Goal: Use online tool/utility: Utilize a website feature to perform a specific function

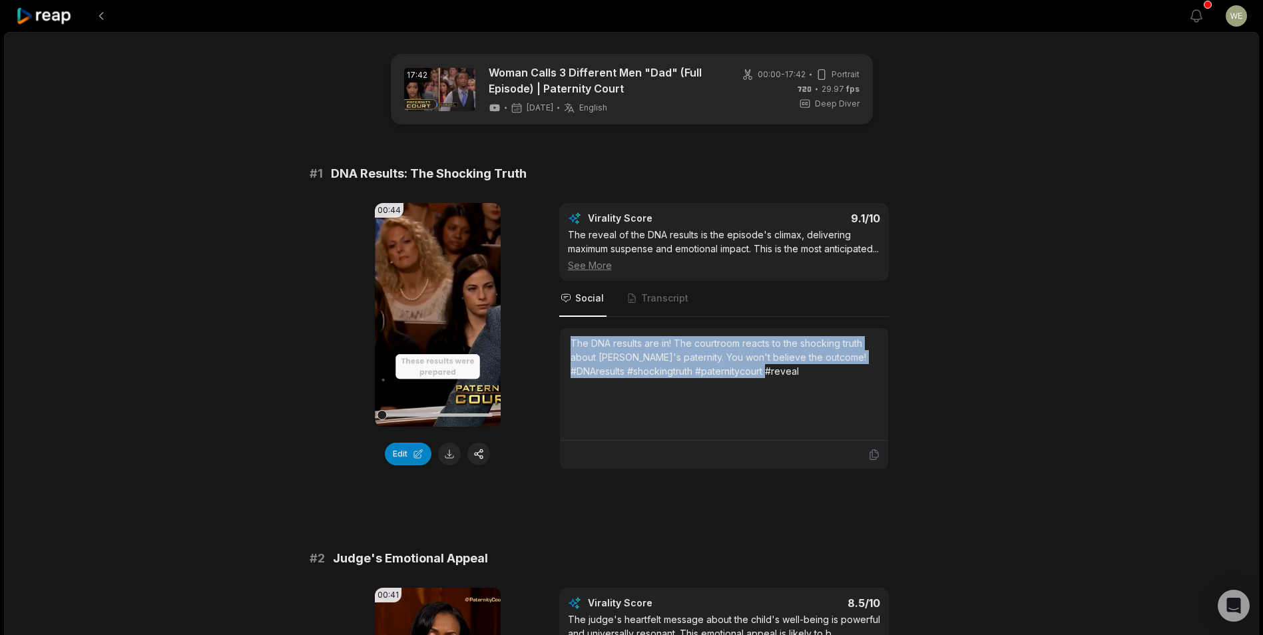
drag, startPoint x: 571, startPoint y: 354, endPoint x: 924, endPoint y: 406, distance: 356.1
click at [924, 406] on div "00:44 Your browser does not support mp4 format. Edit Virality Score 9.1 /10 The…" at bounding box center [632, 336] width 645 height 266
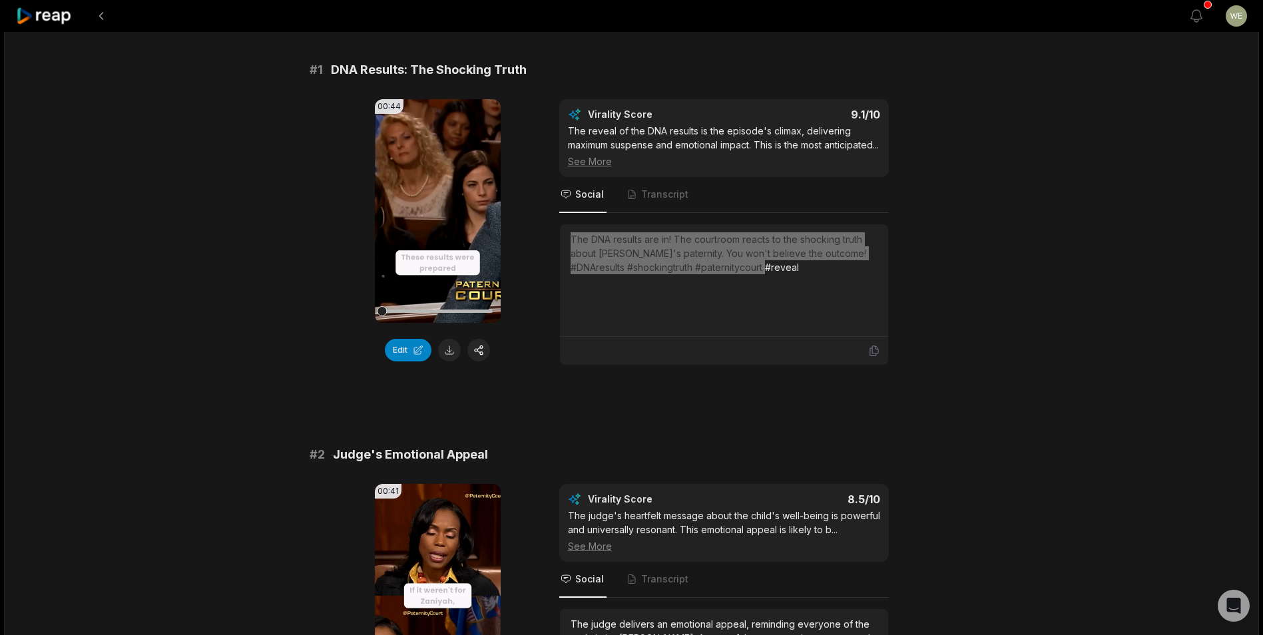
scroll to position [200, 0]
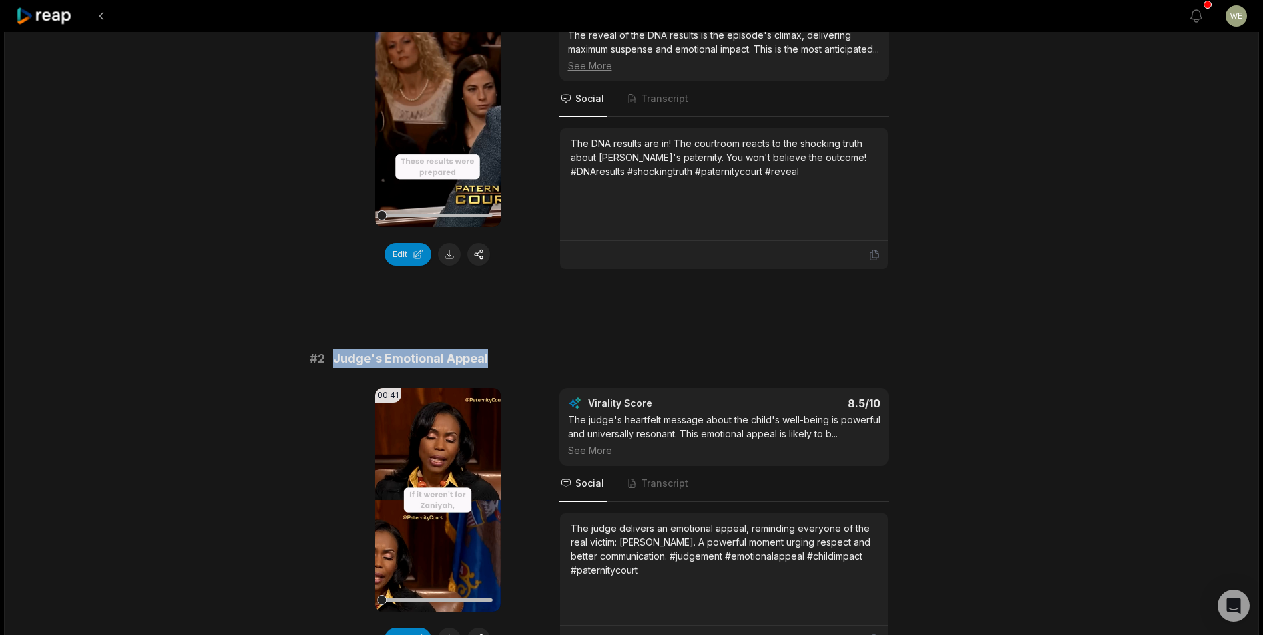
drag, startPoint x: 334, startPoint y: 373, endPoint x: 548, endPoint y: 376, distance: 214.4
click at [548, 368] on div "# 2 Judge's Emotional Appeal" at bounding box center [632, 359] width 645 height 19
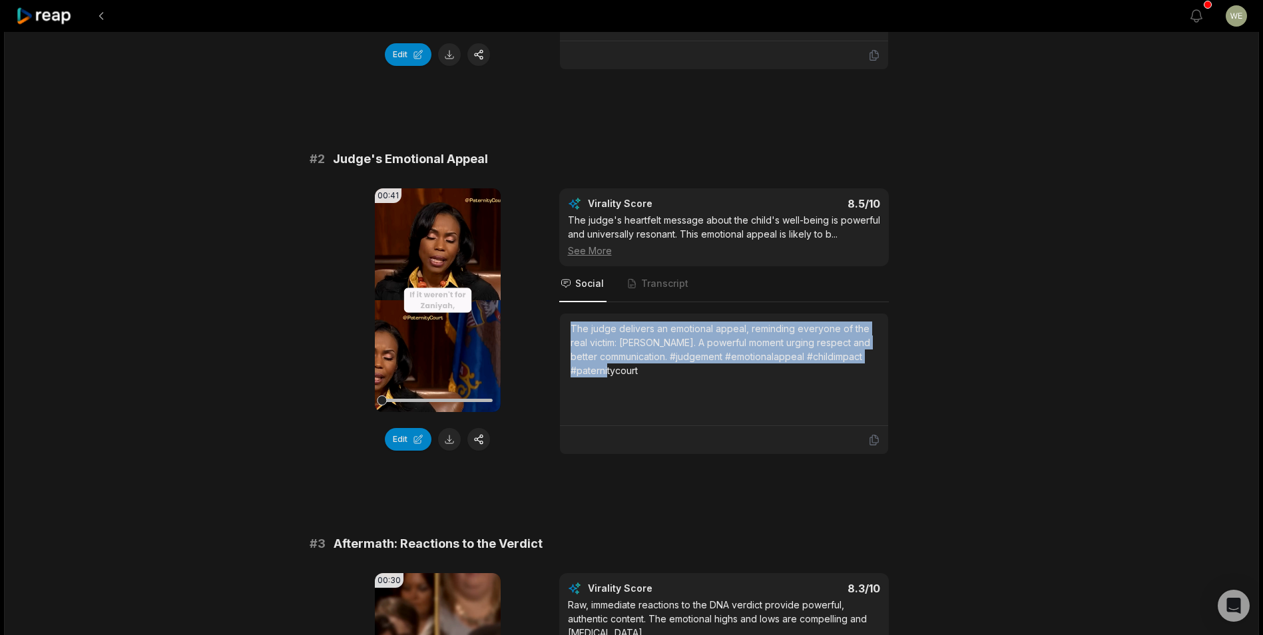
drag, startPoint x: 569, startPoint y: 342, endPoint x: 690, endPoint y: 396, distance: 132.7
click at [690, 396] on div "The judge delivers an emotional appeal, reminding everyone of the real victim: …" at bounding box center [724, 370] width 328 height 113
drag, startPoint x: 690, startPoint y: 396, endPoint x: 634, endPoint y: 375, distance: 59.9
copy div "The judge delivers an emotional appeal, reminding everyone of the real victim: …"
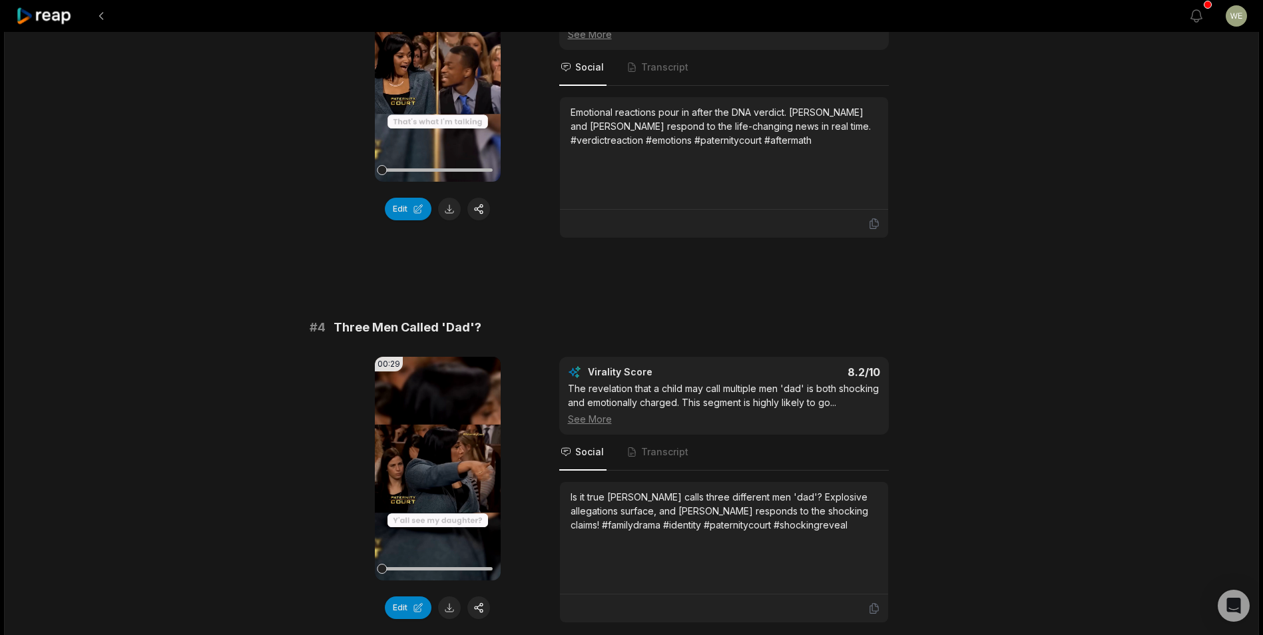
scroll to position [1132, 0]
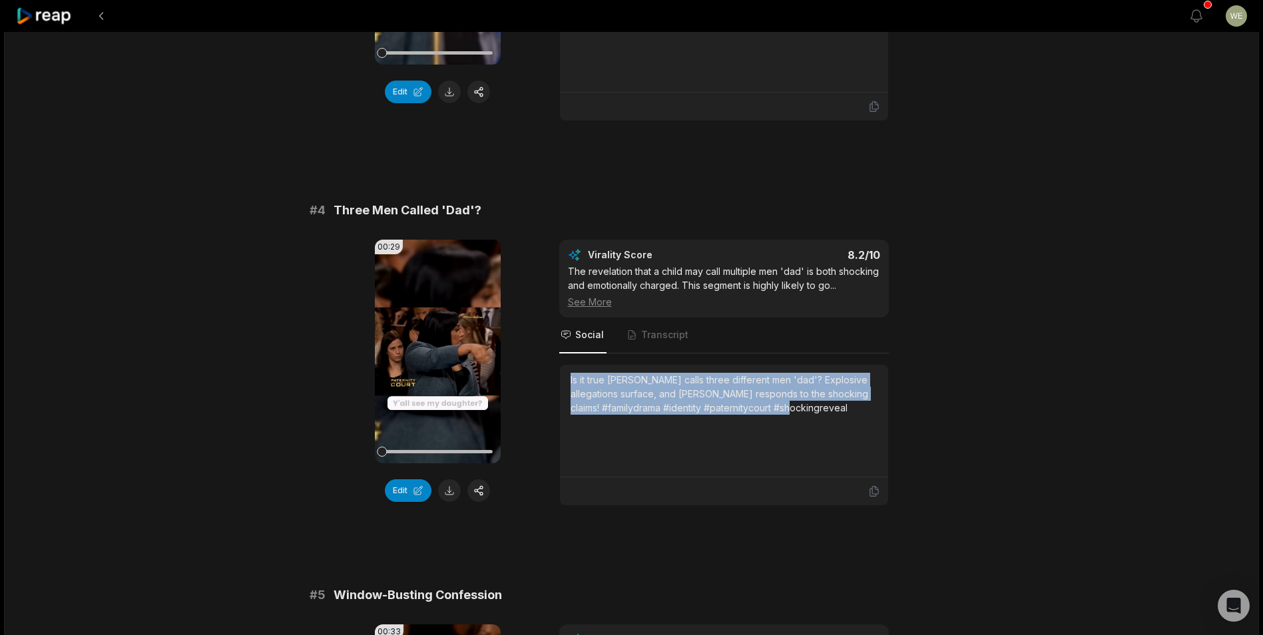
drag, startPoint x: 565, startPoint y: 392, endPoint x: 822, endPoint y: 427, distance: 259.4
click at [822, 427] on div "Is it true [PERSON_NAME] calls three different men 'dad'? Explosive allegations…" at bounding box center [724, 421] width 328 height 113
drag, startPoint x: 822, startPoint y: 427, endPoint x: 738, endPoint y: 407, distance: 86.2
copy div "Is it true [PERSON_NAME] calls three different men 'dad'? Explosive allegations…"
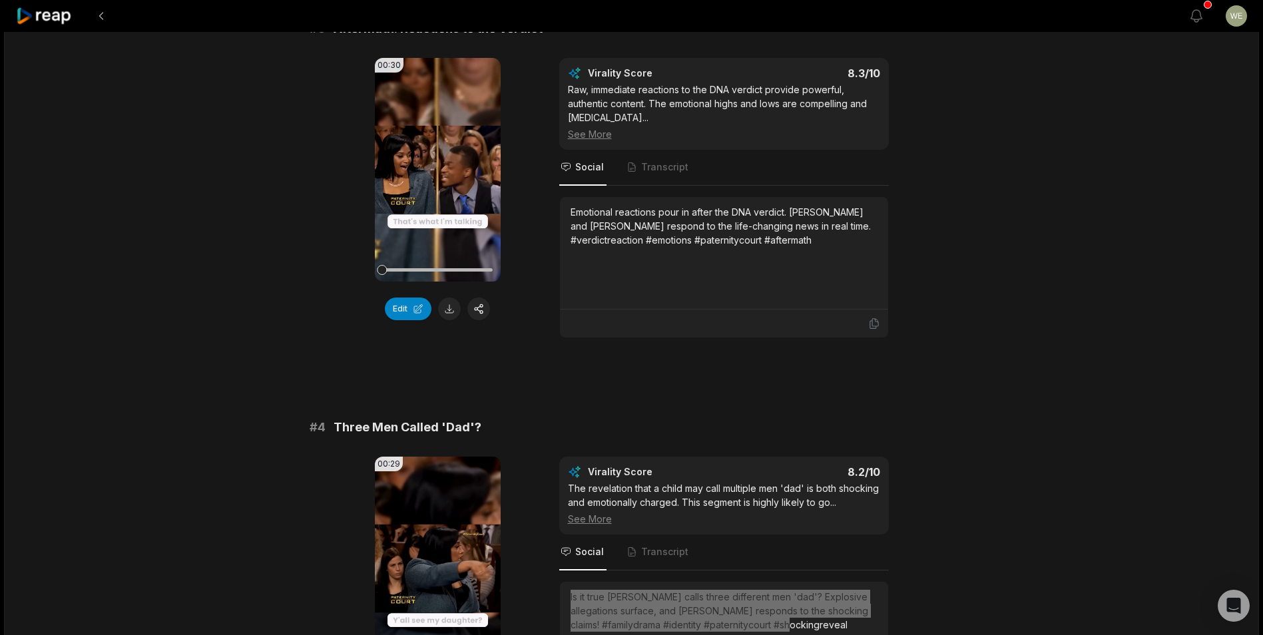
scroll to position [799, 0]
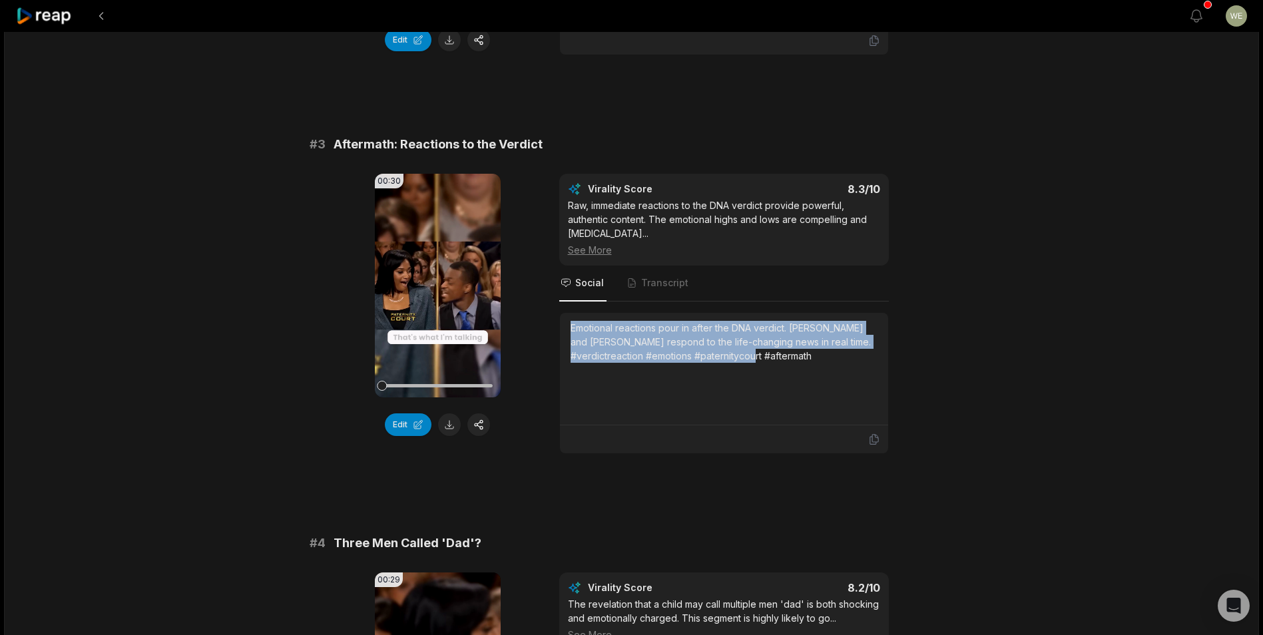
drag, startPoint x: 570, startPoint y: 340, endPoint x: 836, endPoint y: 378, distance: 268.4
click at [836, 378] on div "Emotional reactions pour in after the DNA verdict. [PERSON_NAME] and [PERSON_NA…" at bounding box center [724, 369] width 307 height 96
drag, startPoint x: 836, startPoint y: 378, endPoint x: 778, endPoint y: 366, distance: 59.0
copy div "Emotional reactions pour in after the DNA verdict. [PERSON_NAME] and [PERSON_NA…"
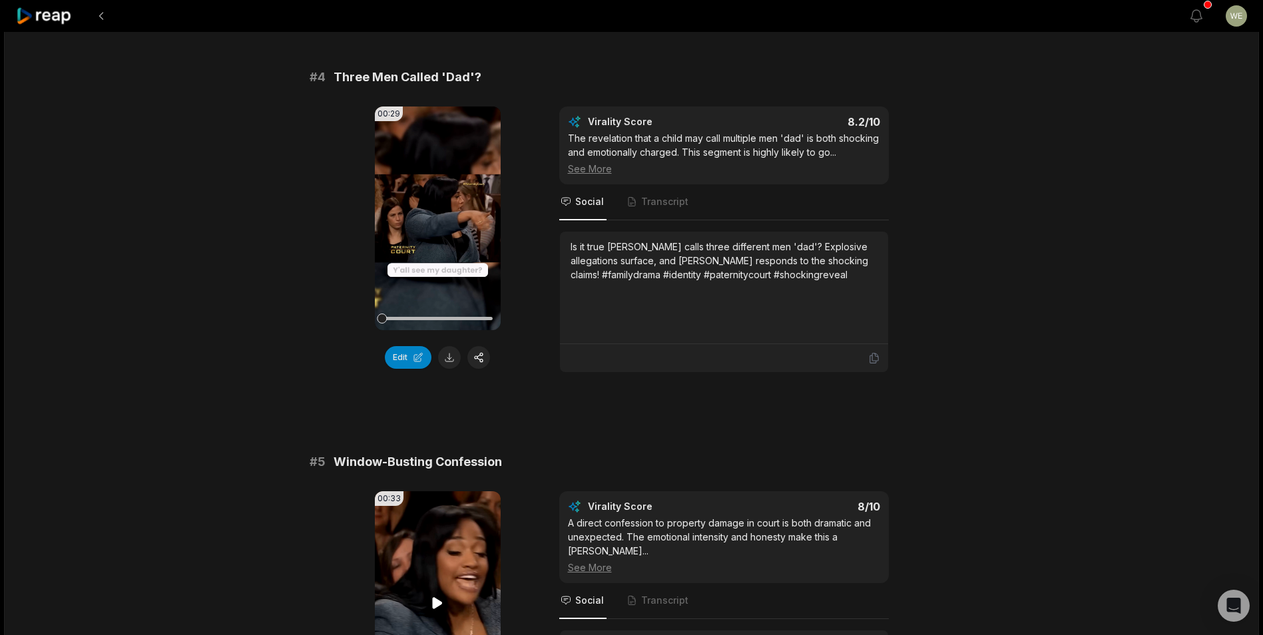
scroll to position [1465, 0]
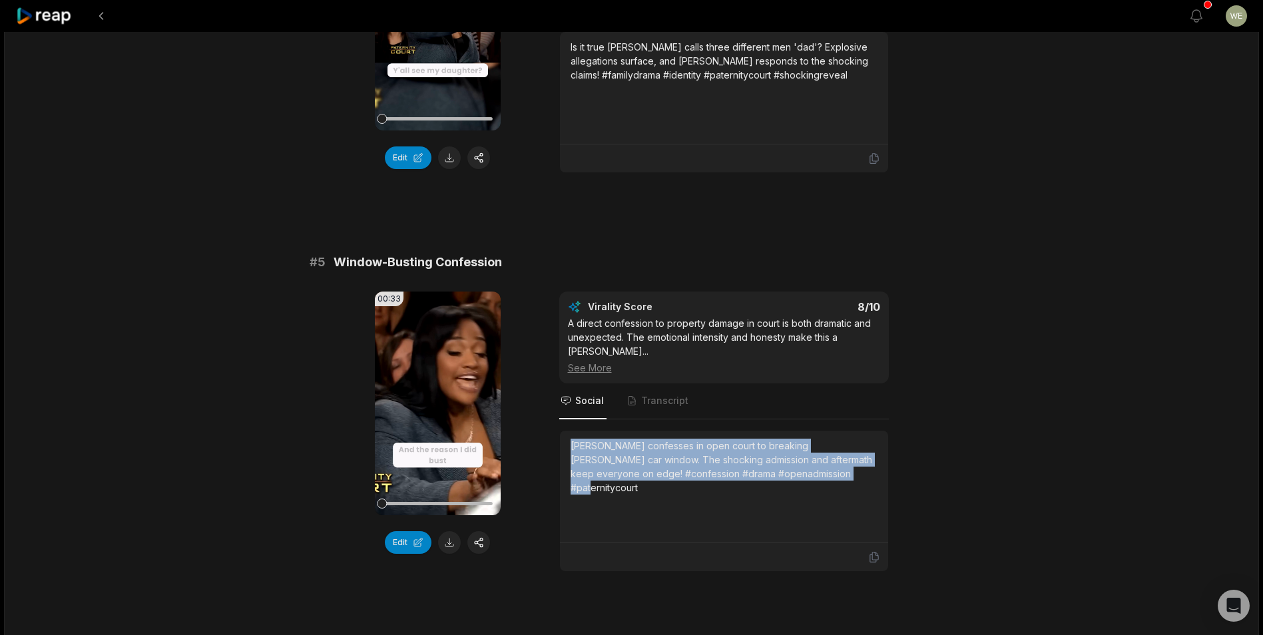
drag, startPoint x: 565, startPoint y: 443, endPoint x: 828, endPoint y: 477, distance: 265.2
click at [828, 477] on div "[PERSON_NAME] confesses in open court to breaking [PERSON_NAME] car window. The…" at bounding box center [724, 487] width 328 height 113
drag, startPoint x: 828, startPoint y: 477, endPoint x: 767, endPoint y: 466, distance: 61.6
copy div "[PERSON_NAME] confesses in open court to breaking [PERSON_NAME] car window. The…"
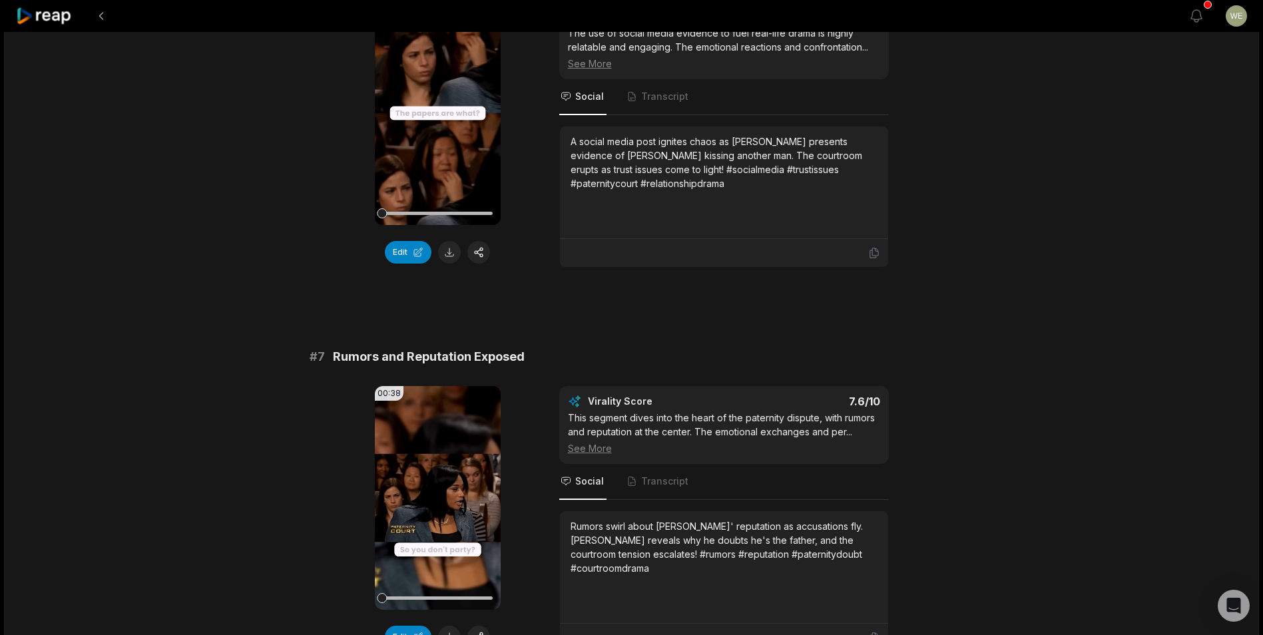
scroll to position [1998, 0]
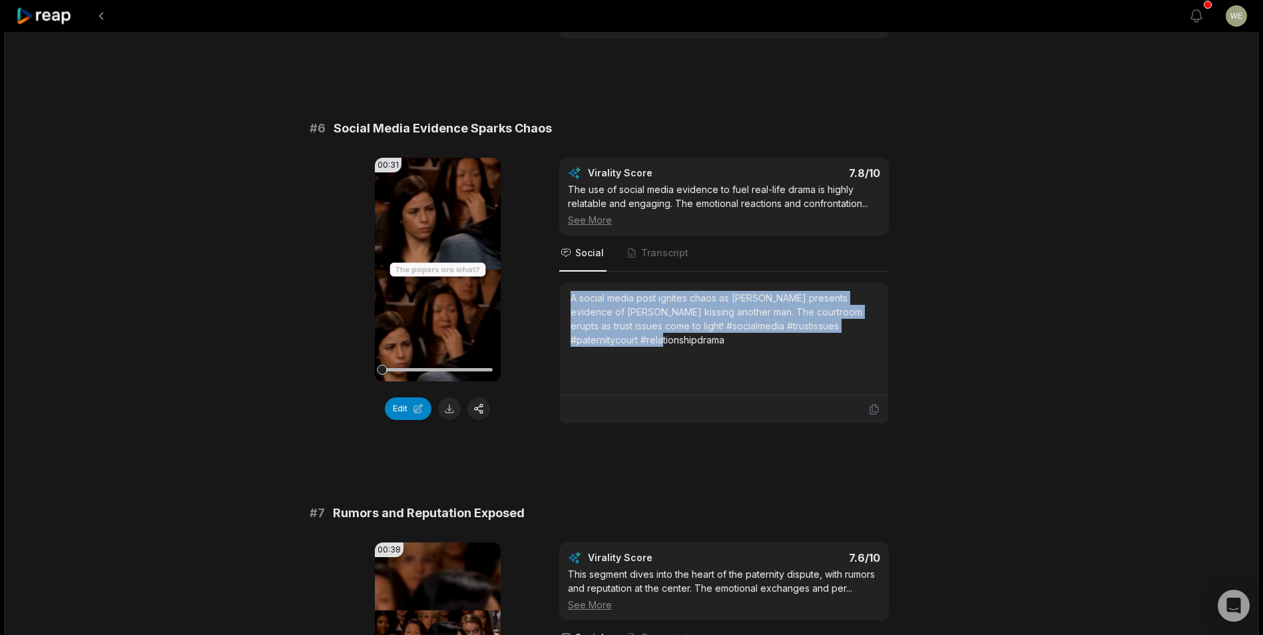
drag, startPoint x: 569, startPoint y: 296, endPoint x: 664, endPoint y: 342, distance: 105.1
click at [664, 342] on div "A social media post ignites chaos as [PERSON_NAME] presents evidence of [PERSON…" at bounding box center [724, 339] width 328 height 113
drag, startPoint x: 664, startPoint y: 342, endPoint x: 625, endPoint y: 327, distance: 41.3
copy div "A social media post ignites chaos as [PERSON_NAME] presents evidence of [PERSON…"
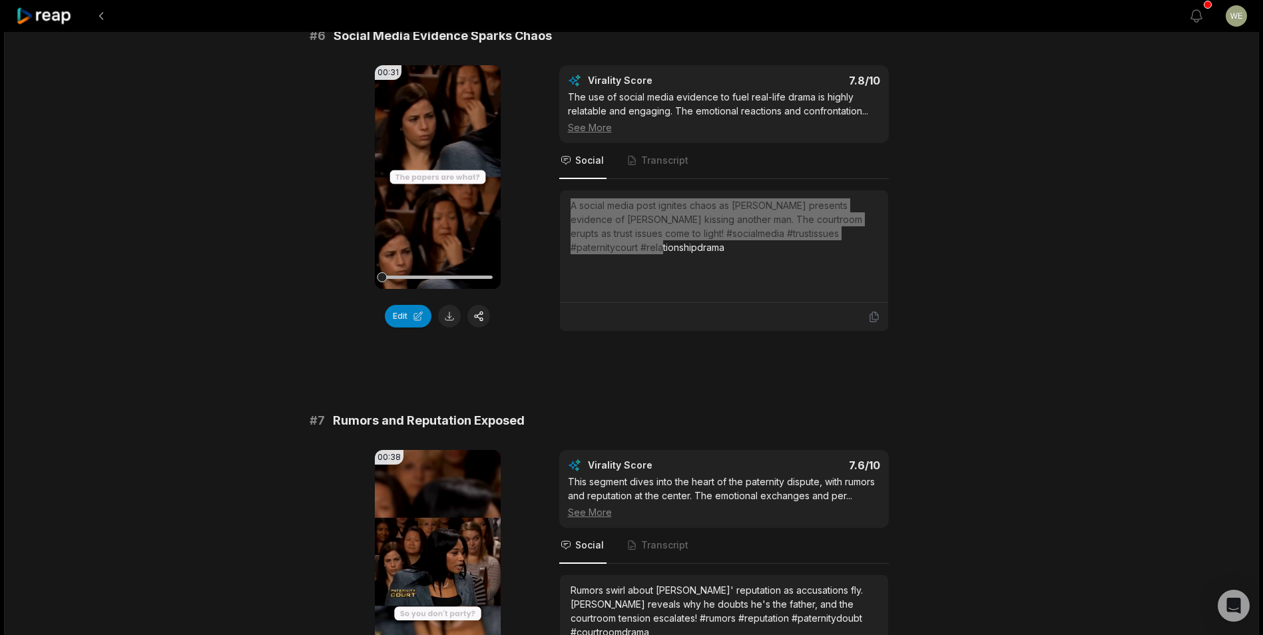
scroll to position [2197, 0]
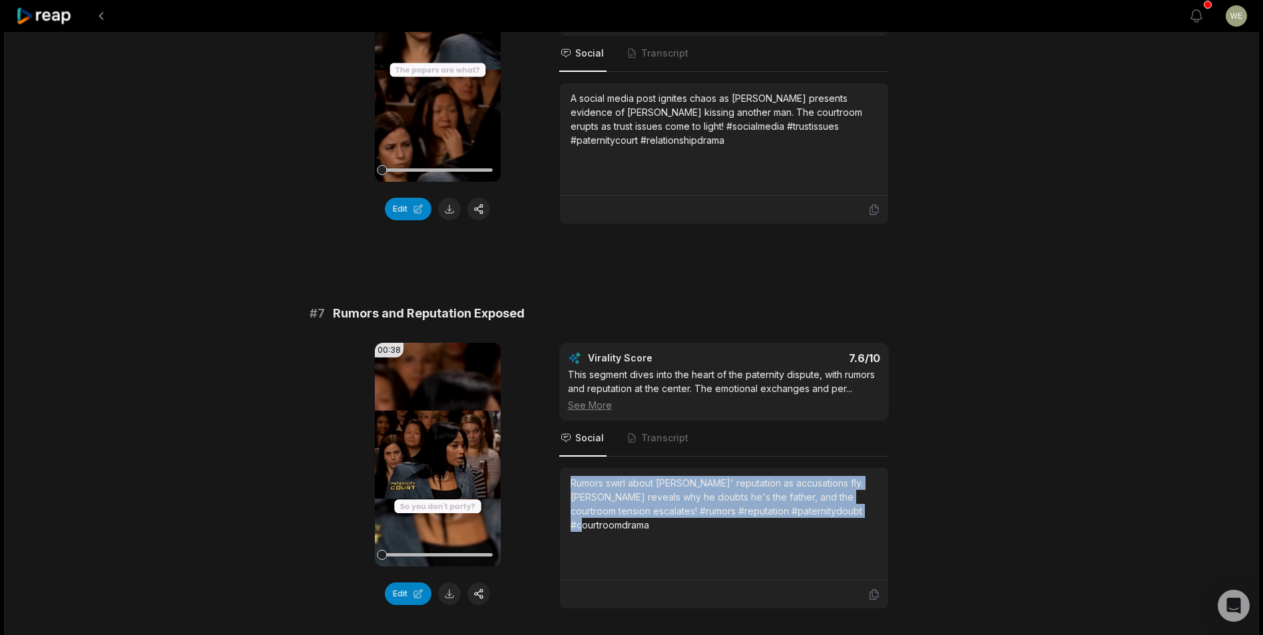
drag, startPoint x: 567, startPoint y: 482, endPoint x: 866, endPoint y: 513, distance: 301.3
click at [866, 513] on div "Rumors swirl about [PERSON_NAME]' reputation as accusations fly. [PERSON_NAME] …" at bounding box center [724, 524] width 328 height 113
drag, startPoint x: 866, startPoint y: 513, endPoint x: 813, endPoint y: 500, distance: 54.9
copy div "Rumors swirl about [PERSON_NAME]' reputation as accusations fly. [PERSON_NAME] …"
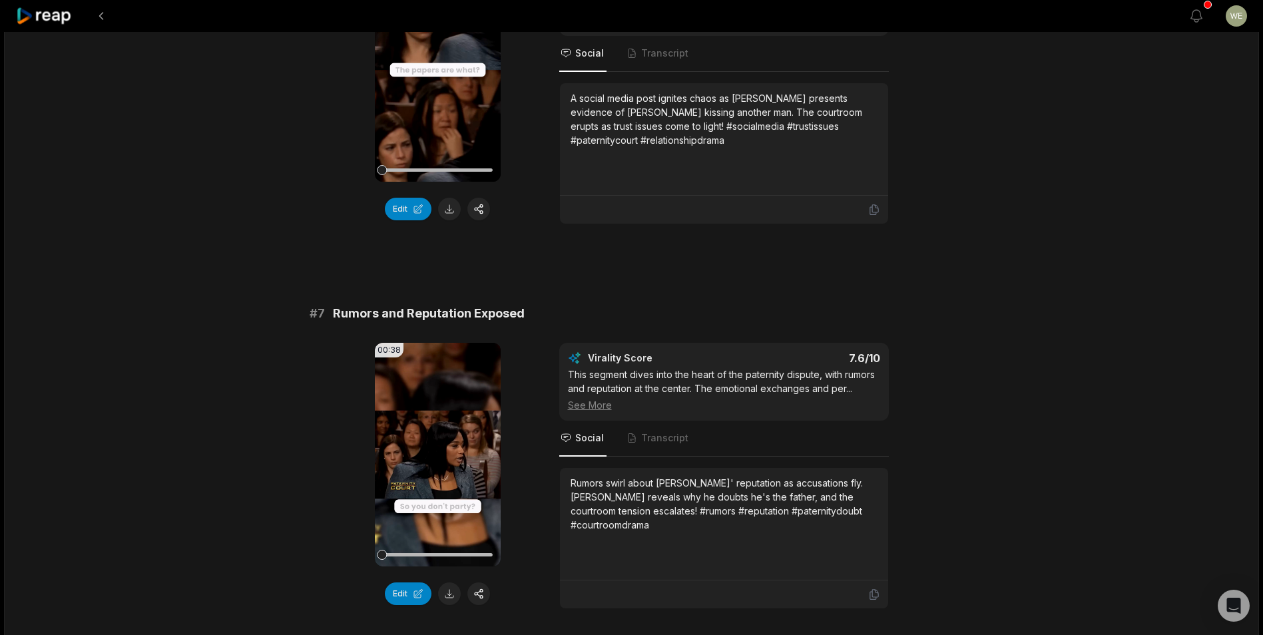
click at [38, 16] on icon at bounding box center [44, 16] width 57 height 18
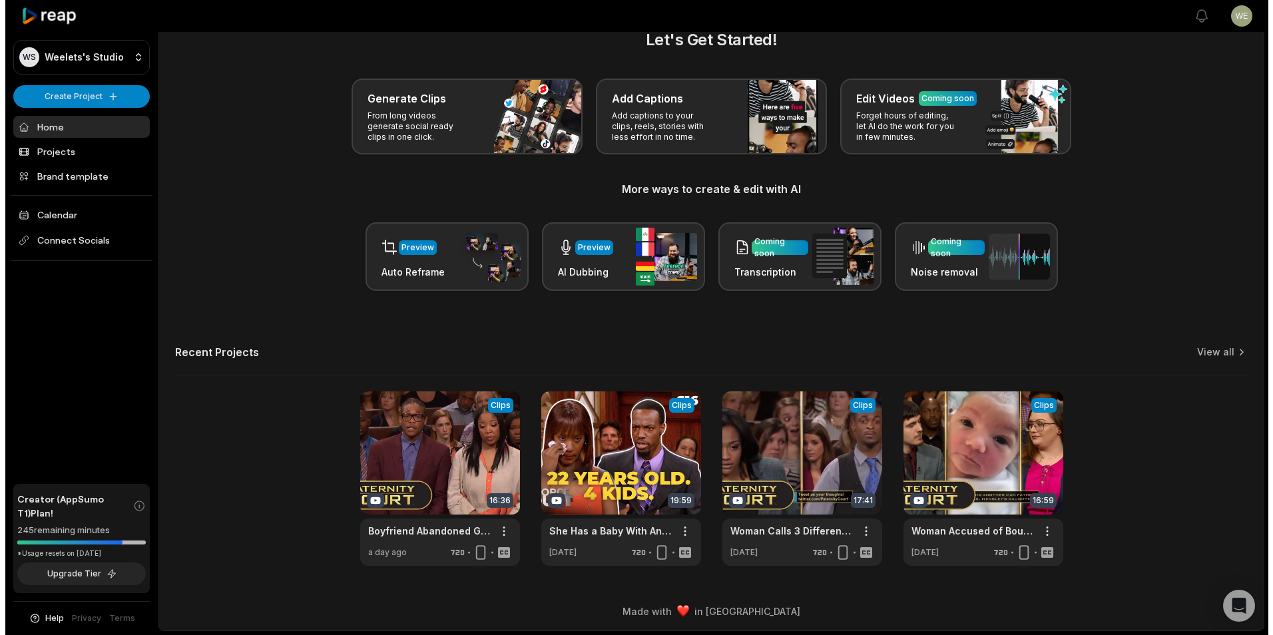
scroll to position [29, 0]
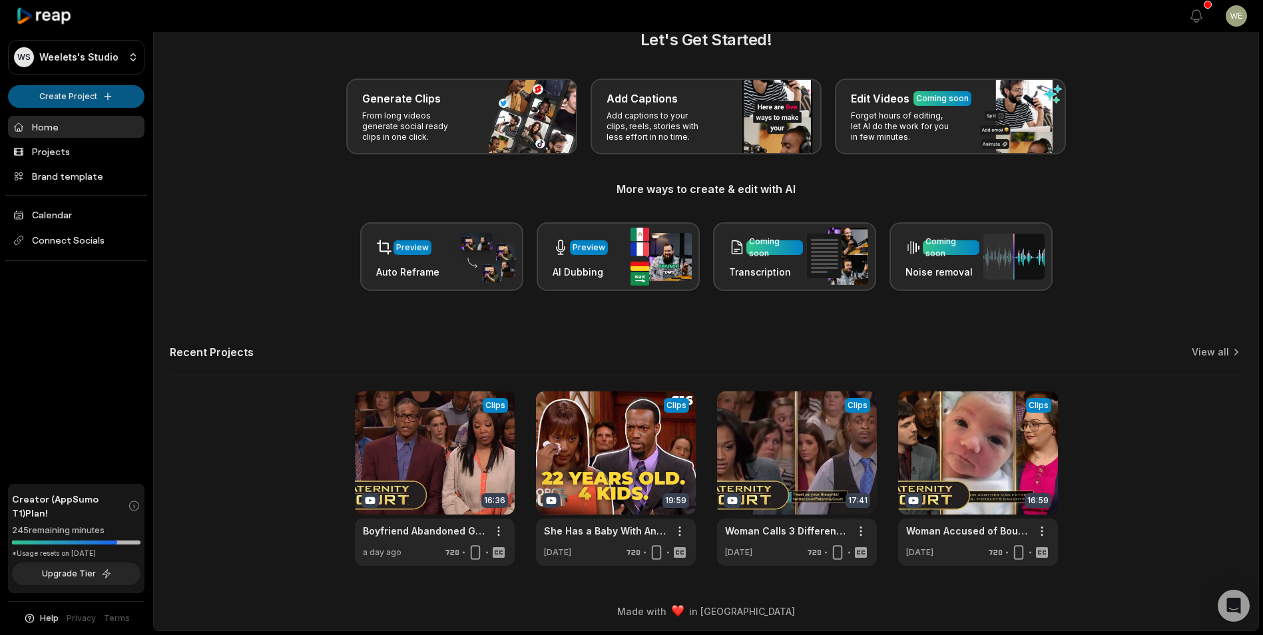
click at [83, 97] on html "WS Weelets's Studio Create Project Home Projects Brand template Calendar Connec…" at bounding box center [631, 288] width 1263 height 635
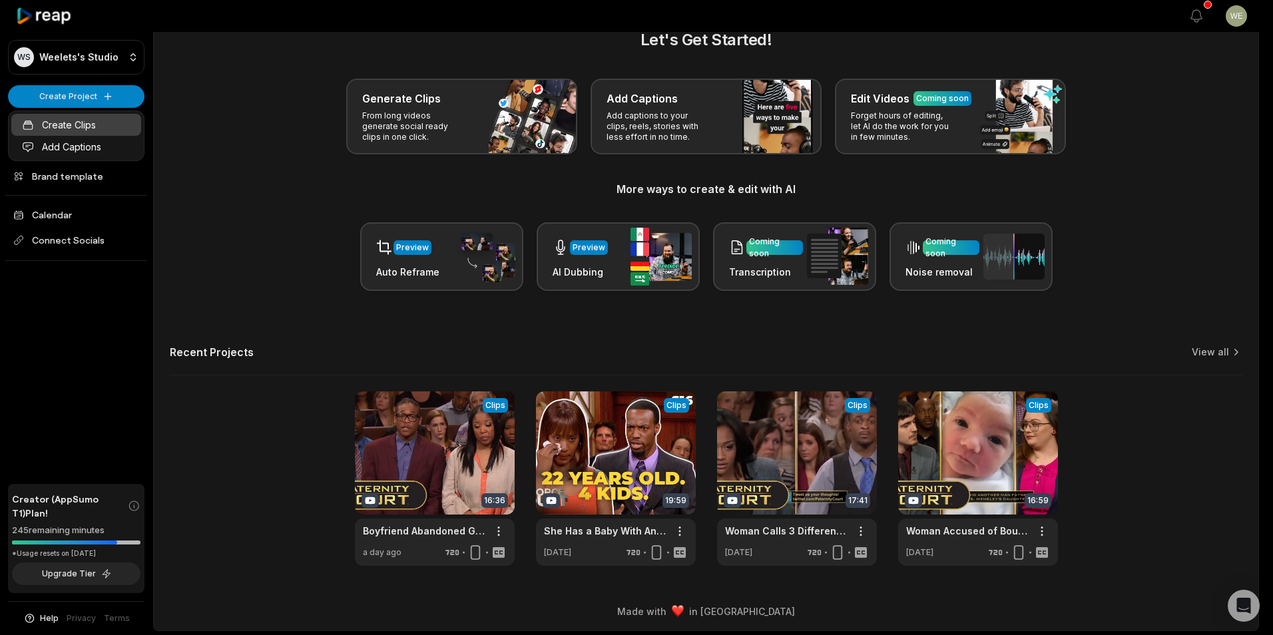
click at [90, 127] on link "Create Clips" at bounding box center [76, 125] width 130 height 22
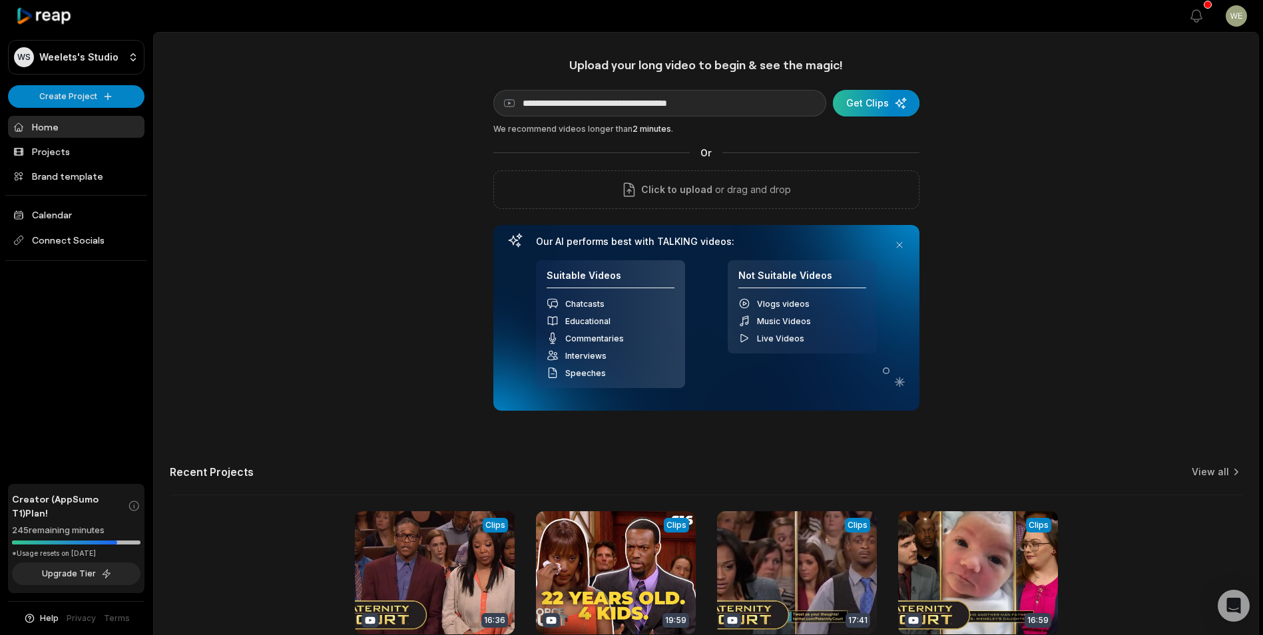
type input "**********"
click at [872, 106] on div "submit" at bounding box center [876, 103] width 87 height 27
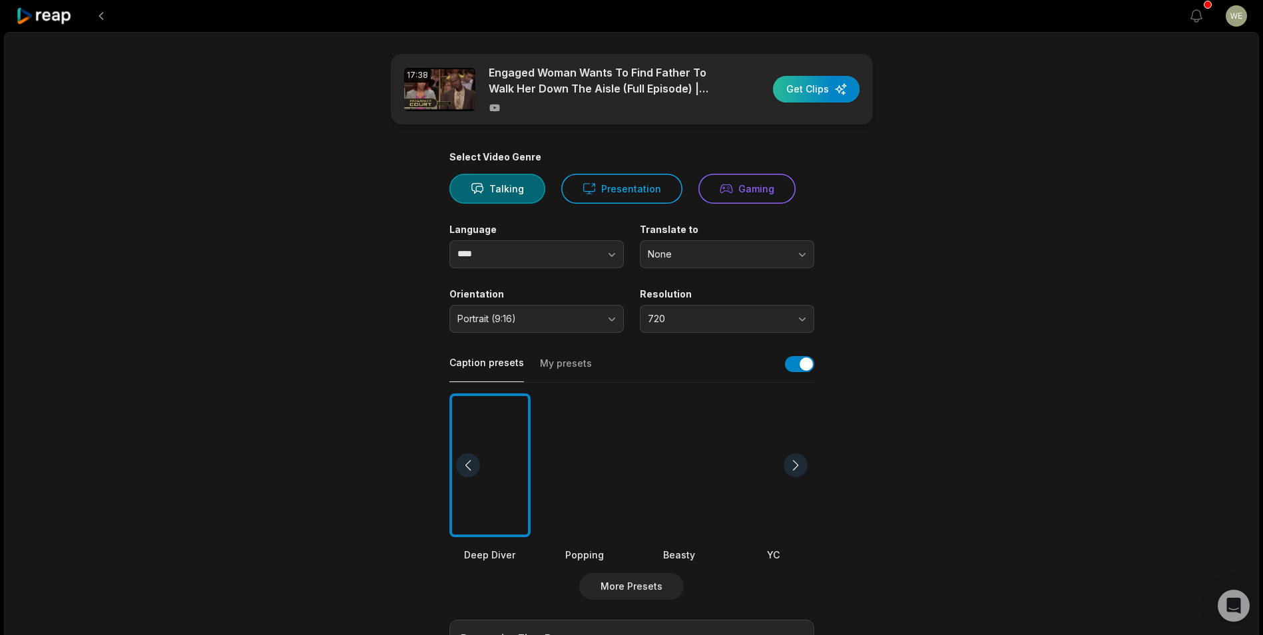
click at [797, 90] on div "button" at bounding box center [816, 89] width 87 height 27
